Goal: Task Accomplishment & Management: Manage account settings

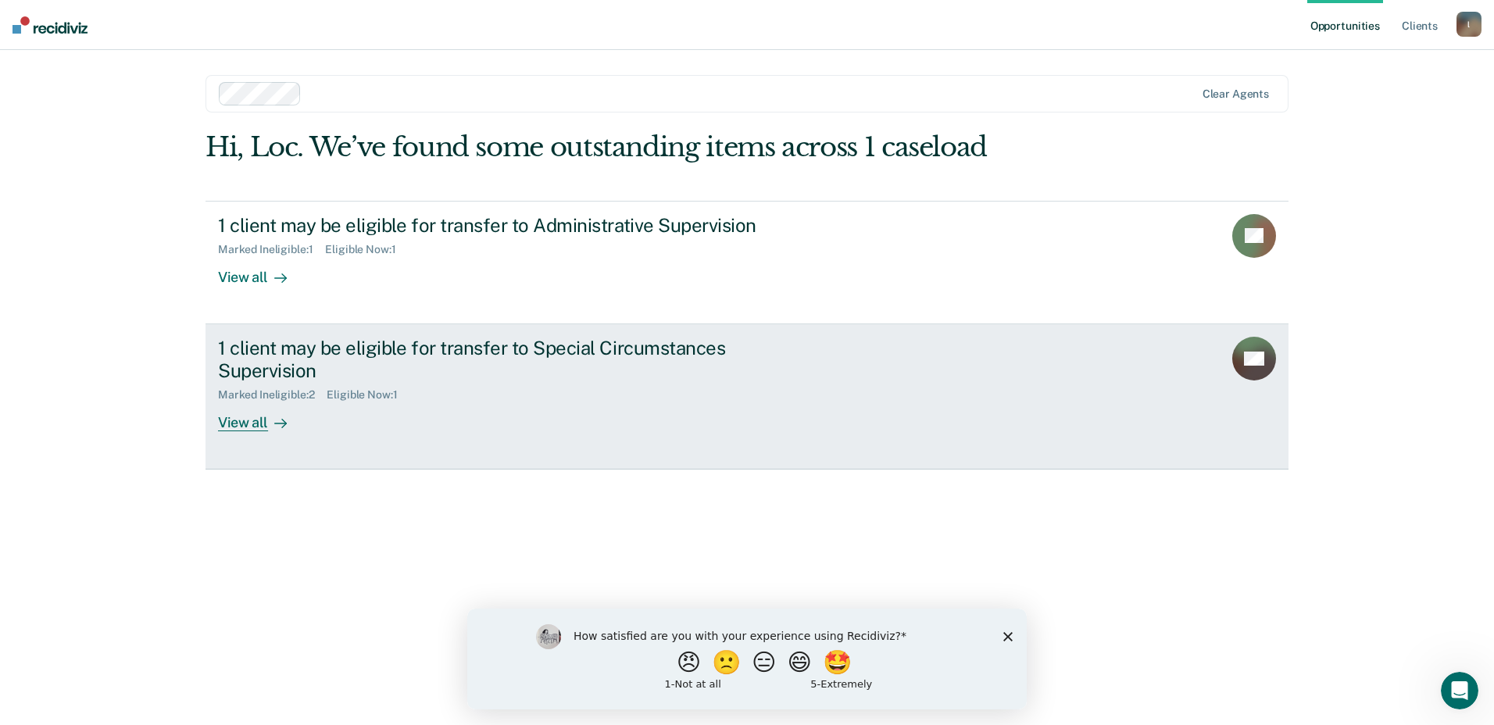
click at [252, 429] on div "View all" at bounding box center [262, 416] width 88 height 30
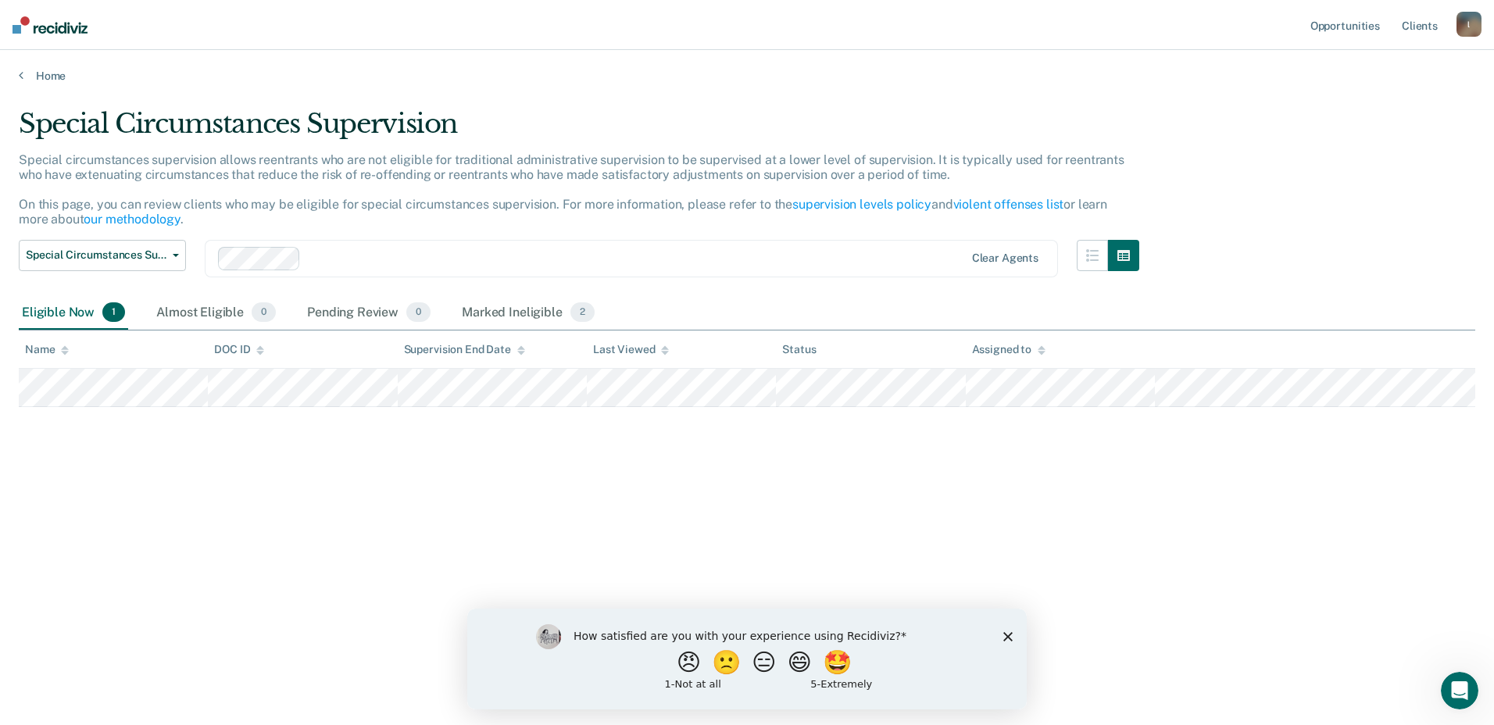
click at [1015, 637] on div "How satisfied are you with your experience using Recidiviz? 😠 🙁 😑 😄 🤩 1 - Not a…" at bounding box center [746, 658] width 559 height 101
click at [1008, 638] on icon "Close survey" at bounding box center [1007, 635] width 9 height 9
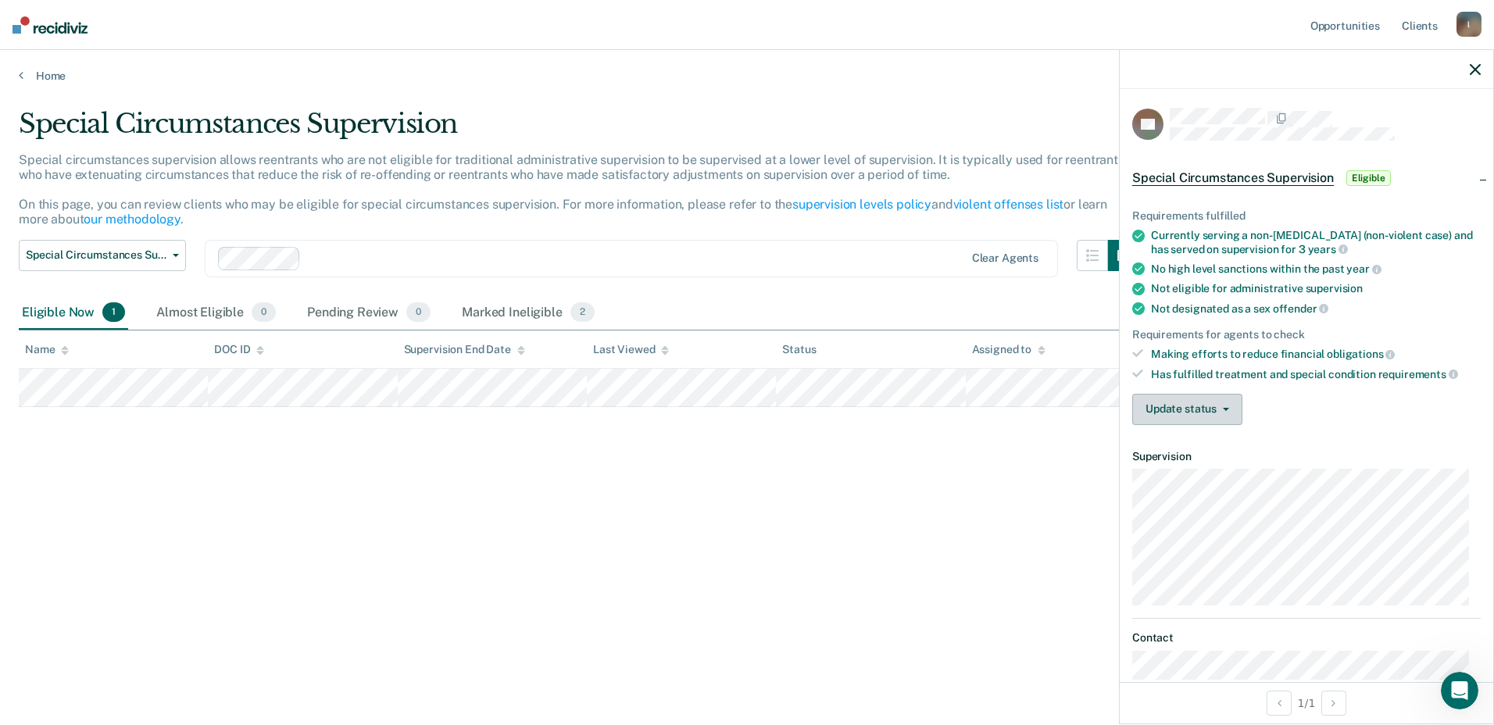
click at [1191, 405] on button "Update status" at bounding box center [1187, 409] width 110 height 31
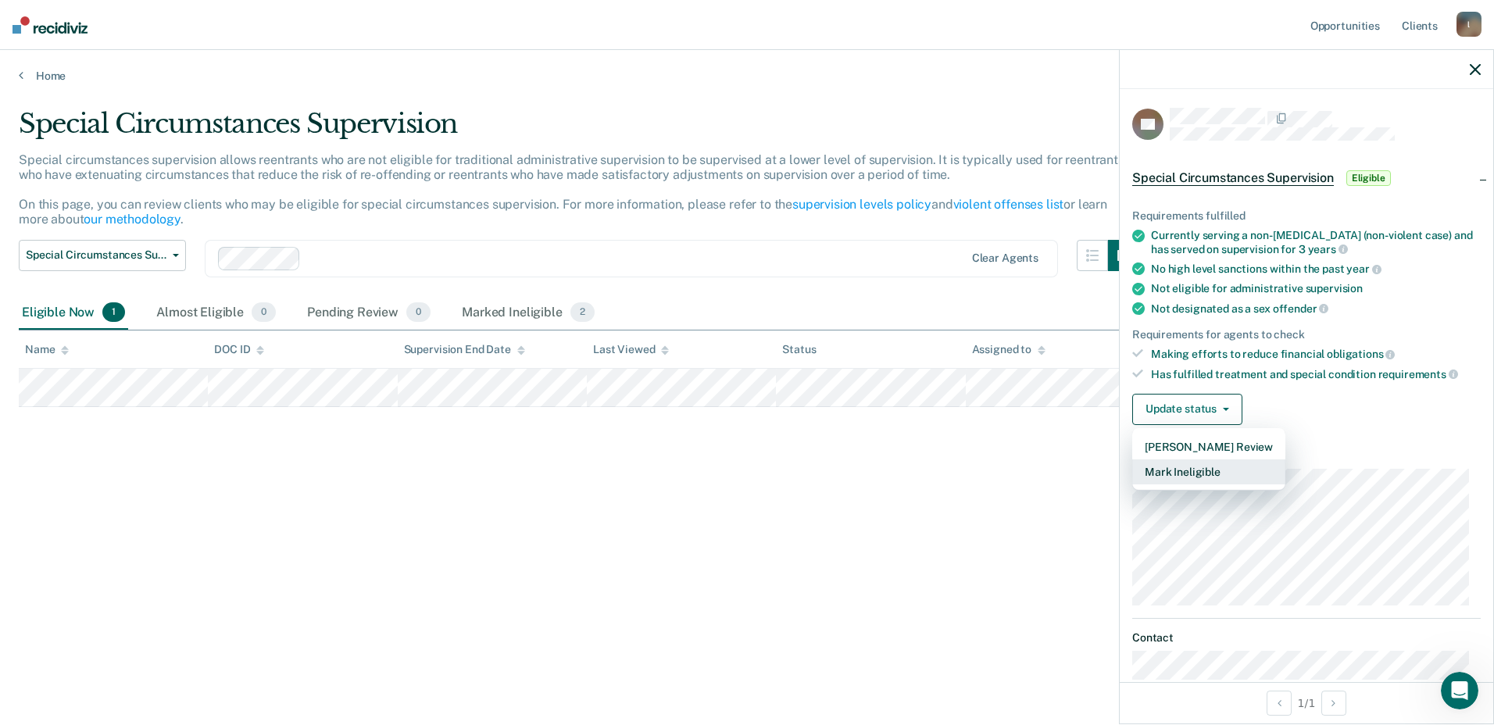
click at [1200, 466] on button "Mark Ineligible" at bounding box center [1208, 471] width 153 height 25
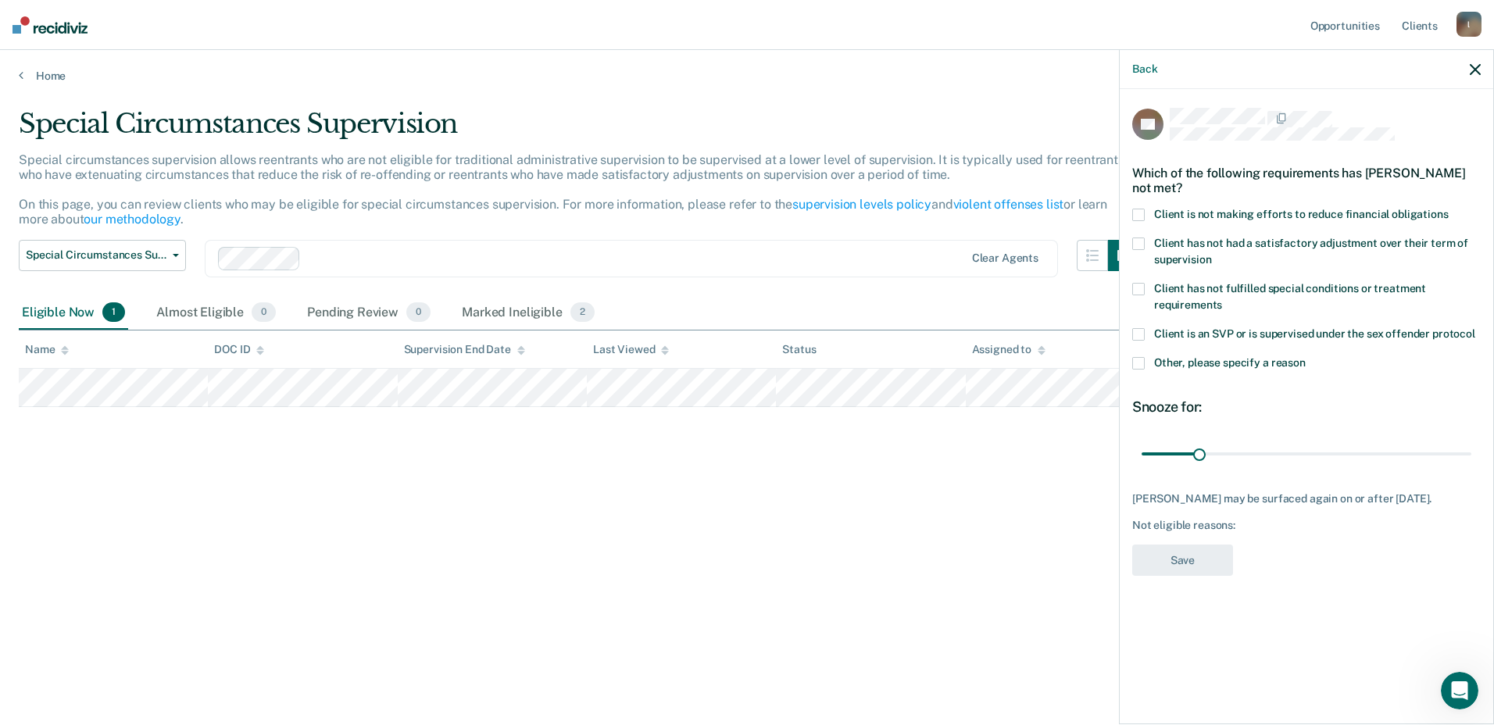
click at [1135, 244] on span at bounding box center [1138, 244] width 13 height 13
click at [1211, 254] on input "Client has not had a satisfactory adjustment over their term of supervision" at bounding box center [1211, 254] width 0 height 0
click at [1135, 244] on span at bounding box center [1138, 244] width 13 height 13
click at [1211, 254] on input "Client has not had a satisfactory adjustment over their term of supervision" at bounding box center [1211, 254] width 0 height 0
click at [1141, 213] on span at bounding box center [1138, 215] width 13 height 13
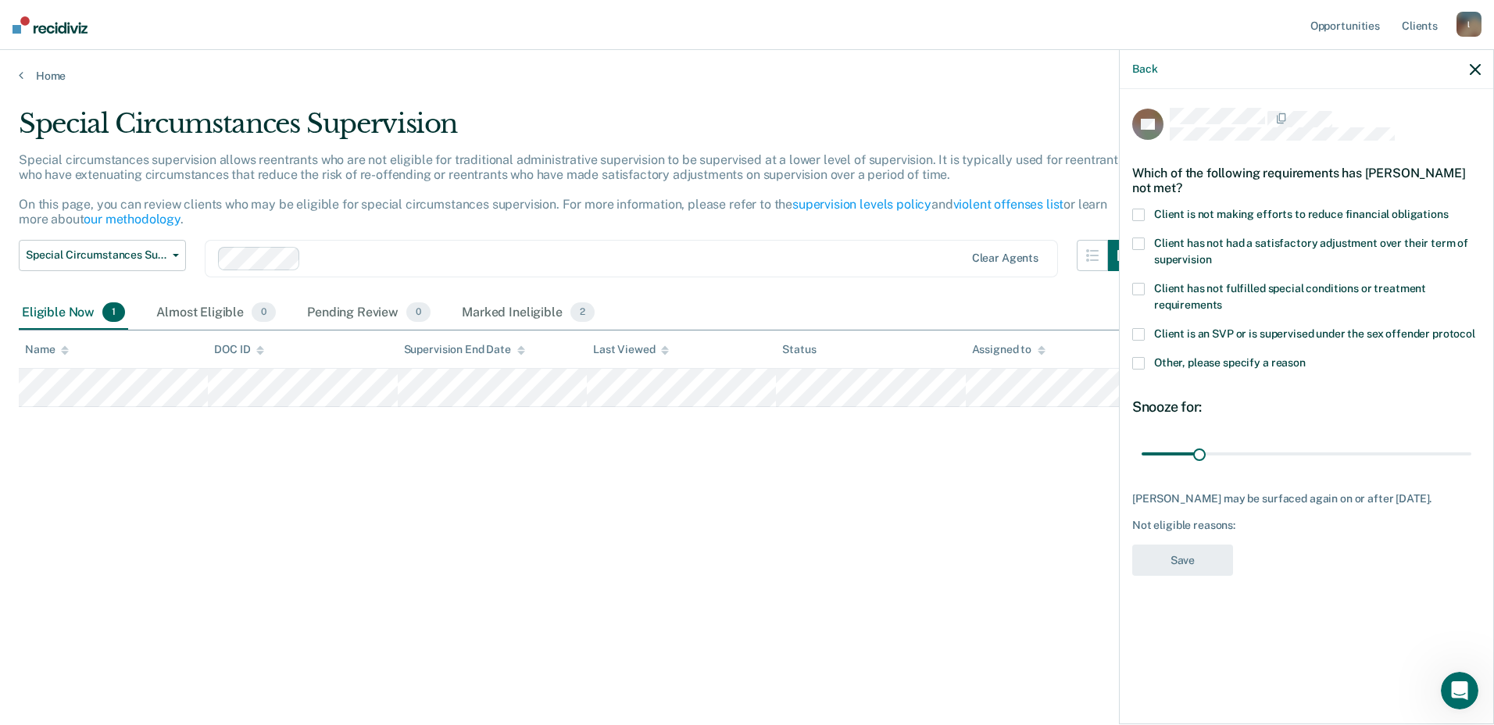
click at [1449, 209] on input "Client is not making efforts to reduce financial obligations" at bounding box center [1449, 209] width 0 height 0
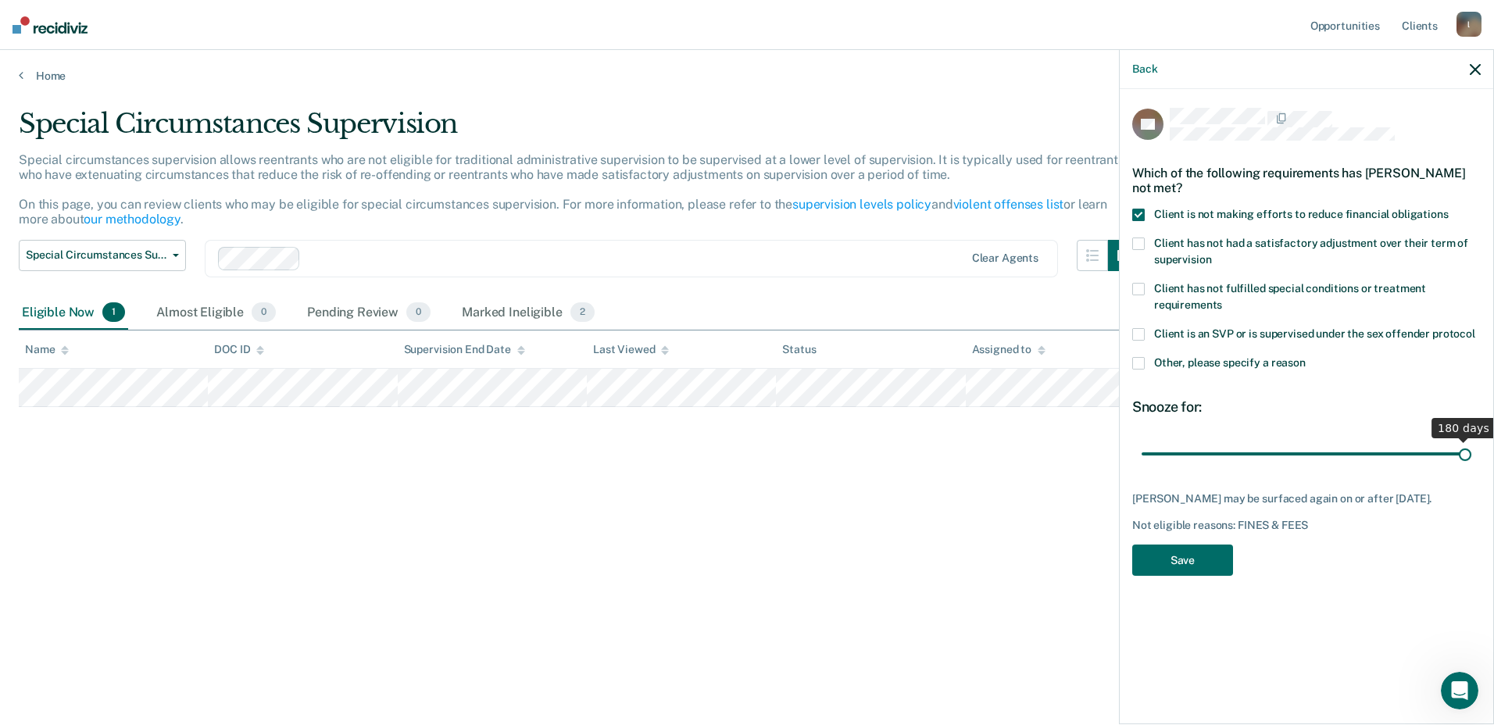
drag, startPoint x: 1201, startPoint y: 447, endPoint x: 1467, endPoint y: 439, distance: 266.6
type input "180"
click at [1467, 440] on input "range" at bounding box center [1307, 453] width 330 height 27
click at [1178, 545] on button "Save" at bounding box center [1182, 561] width 101 height 32
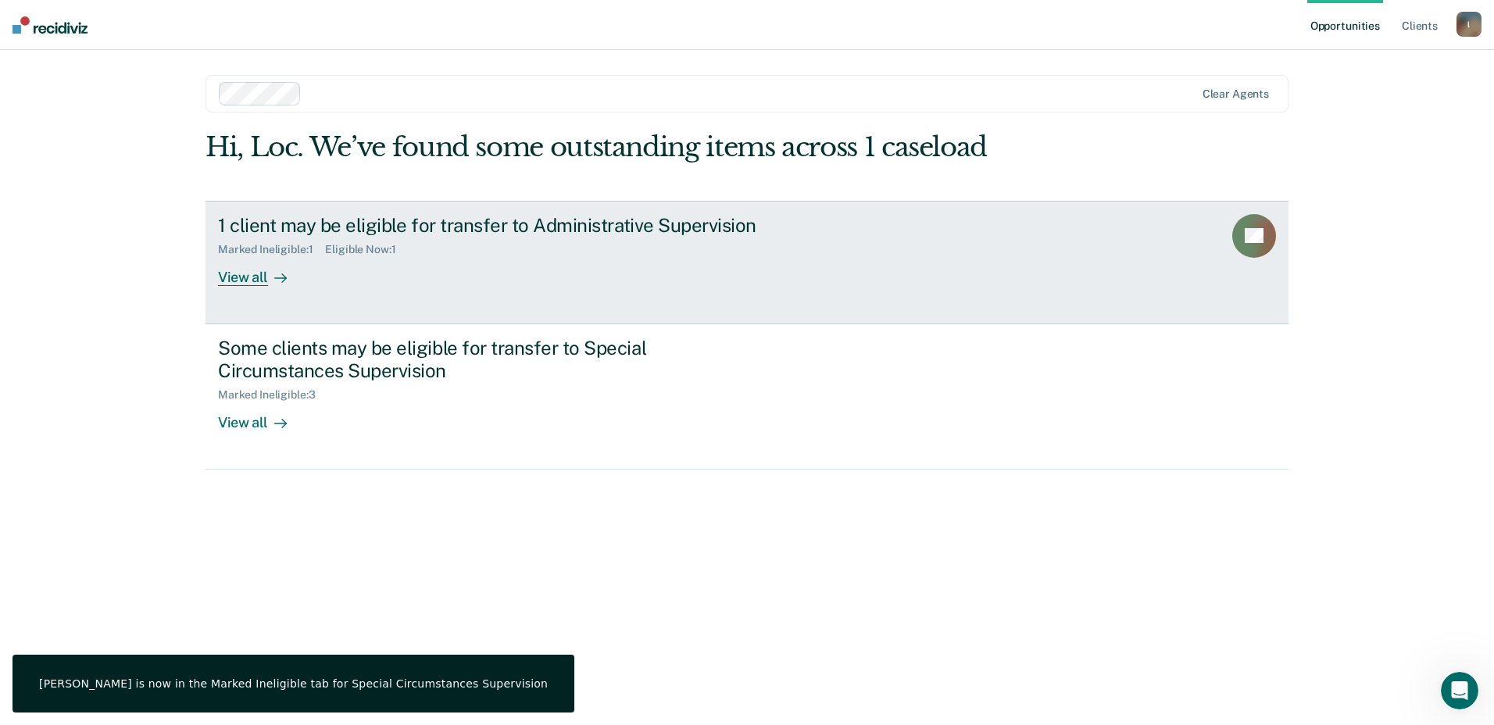
click at [258, 264] on div "View all" at bounding box center [262, 271] width 88 height 30
